Goal: Navigation & Orientation: Go to known website

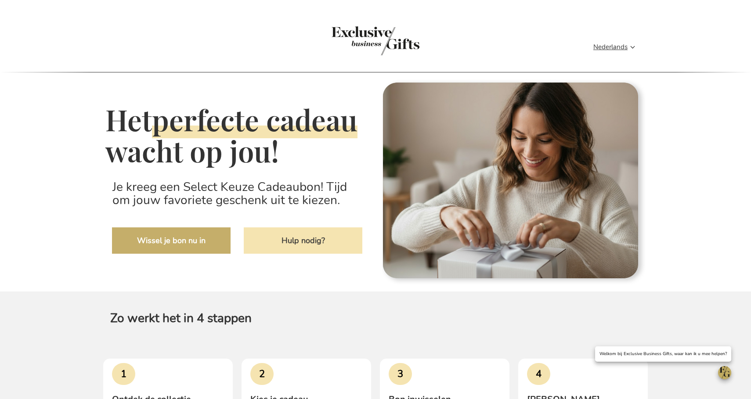
type input "administrator"
